Goal: Book appointment/travel/reservation

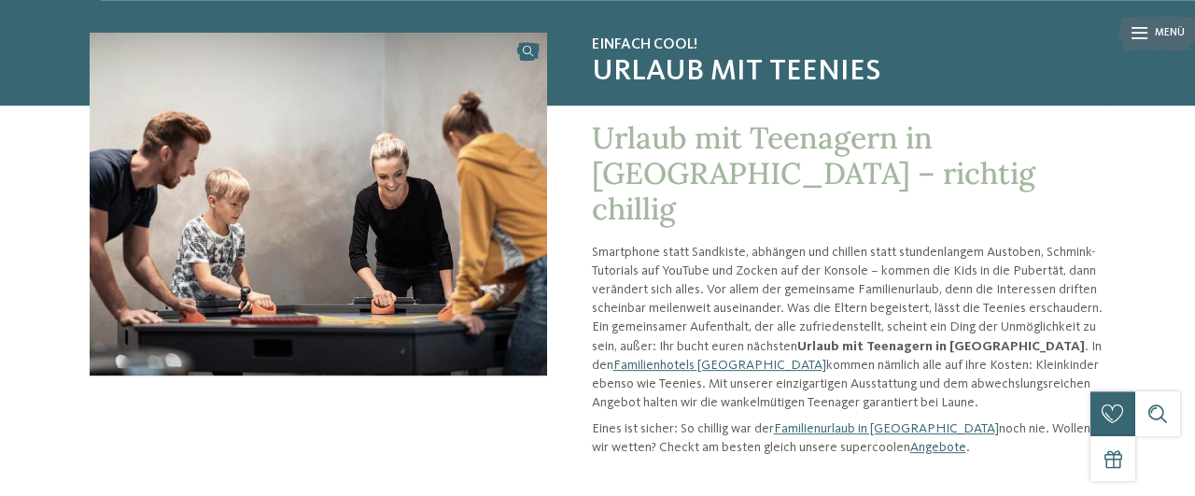
scroll to position [97, 0]
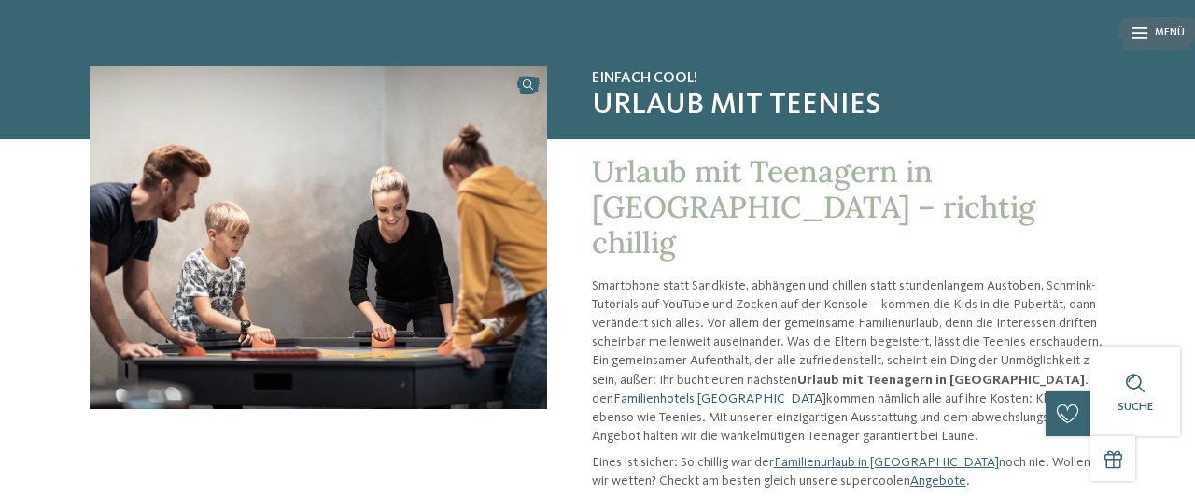
click at [664, 392] on link "Familienhotels [GEOGRAPHIC_DATA]" at bounding box center [720, 398] width 213 height 13
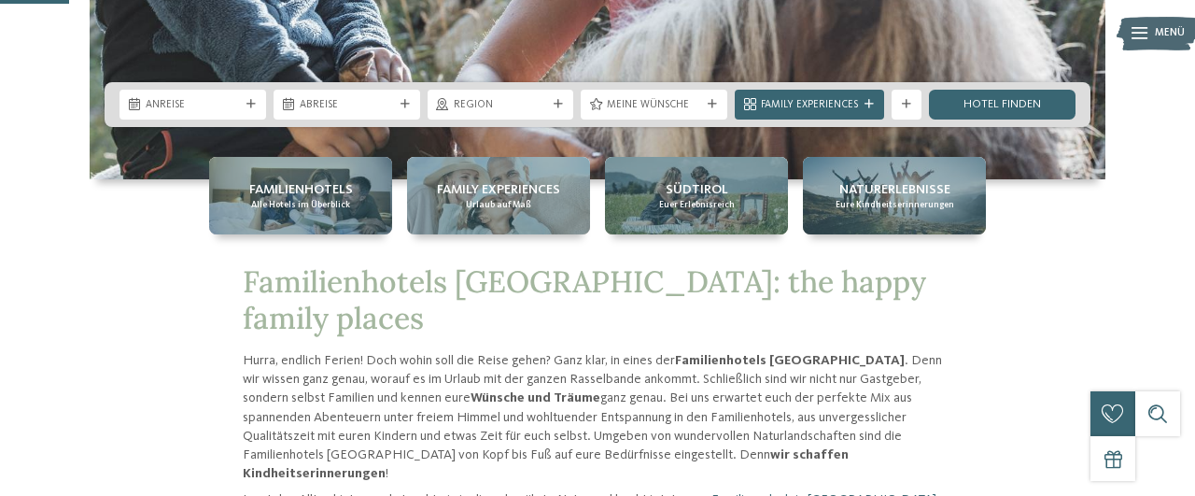
scroll to position [389, 0]
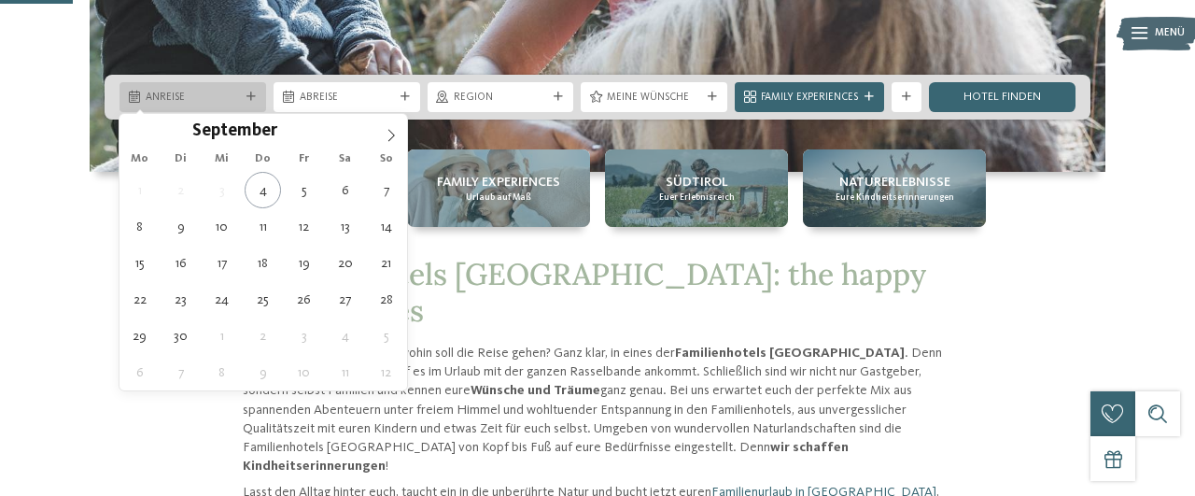
click at [224, 105] on span "Anreise" at bounding box center [193, 98] width 94 height 15
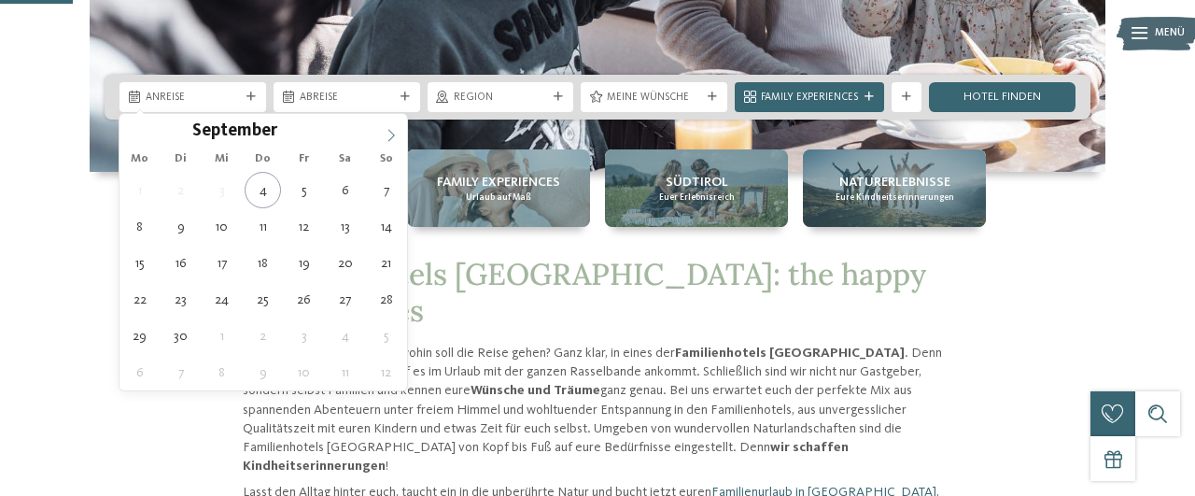
click at [388, 132] on icon at bounding box center [391, 135] width 13 height 13
type input "****"
click at [388, 132] on icon at bounding box center [391, 135] width 13 height 13
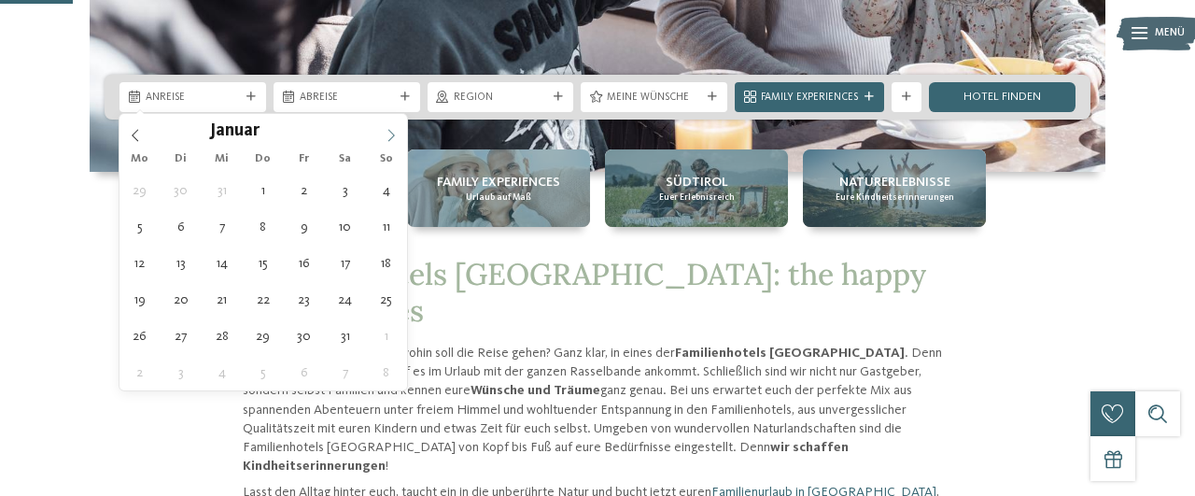
click at [388, 132] on icon at bounding box center [391, 135] width 13 height 13
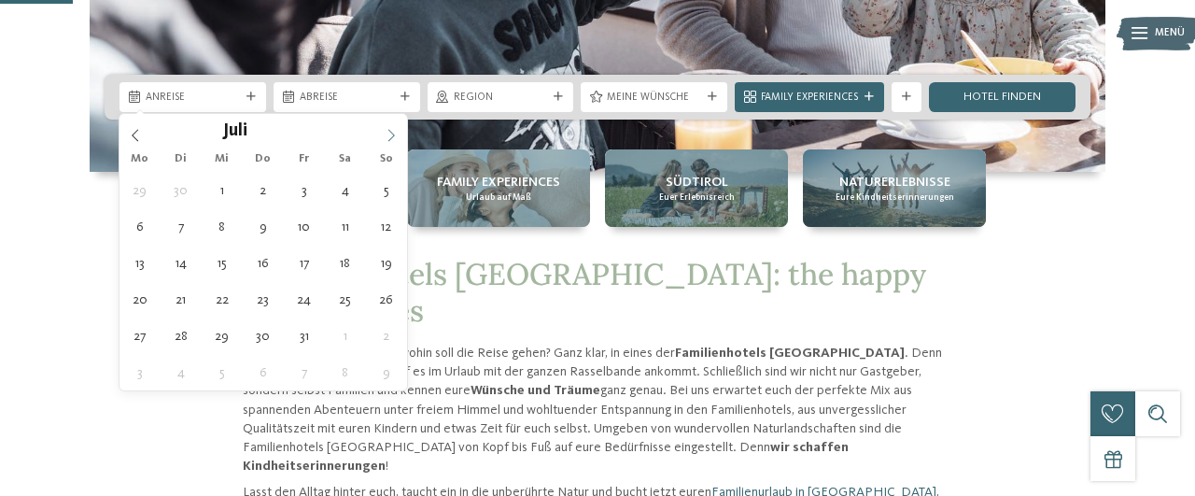
click at [388, 132] on icon at bounding box center [391, 135] width 13 height 13
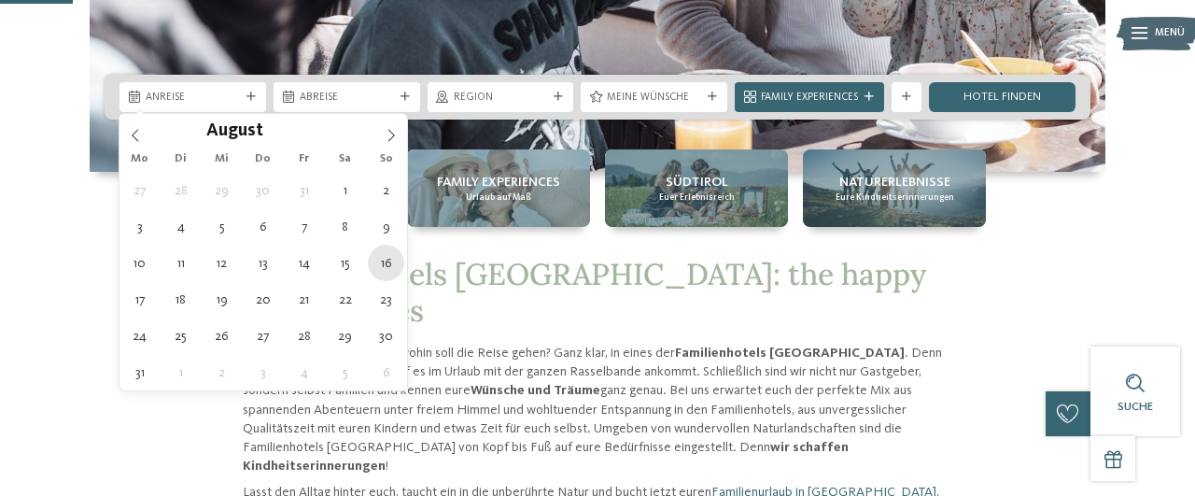
type div "[DATE]"
type input "****"
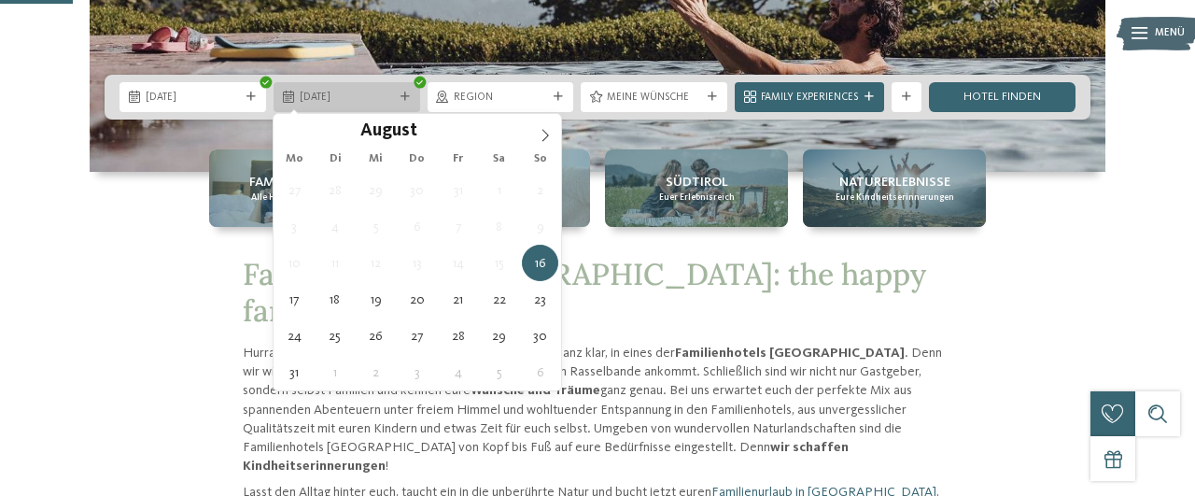
click at [383, 102] on span "[DATE]" at bounding box center [347, 98] width 94 height 15
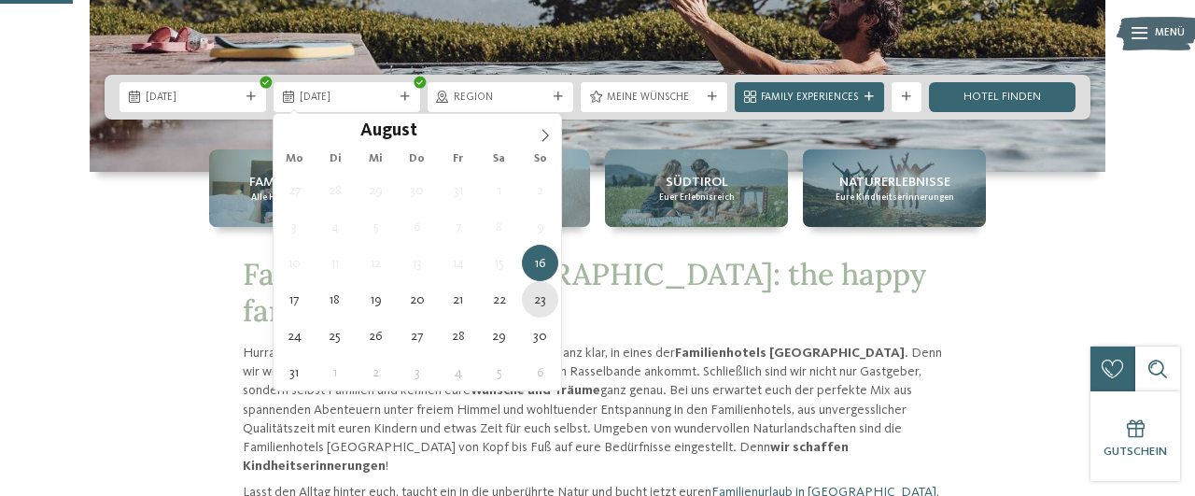
type div "[DATE]"
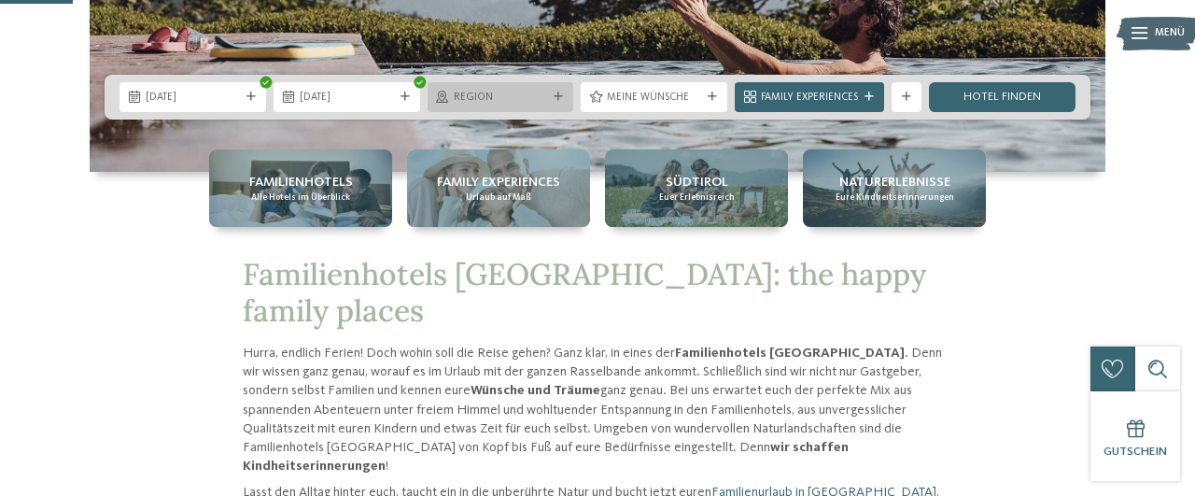
click at [550, 94] on div "Region" at bounding box center [501, 97] width 102 height 16
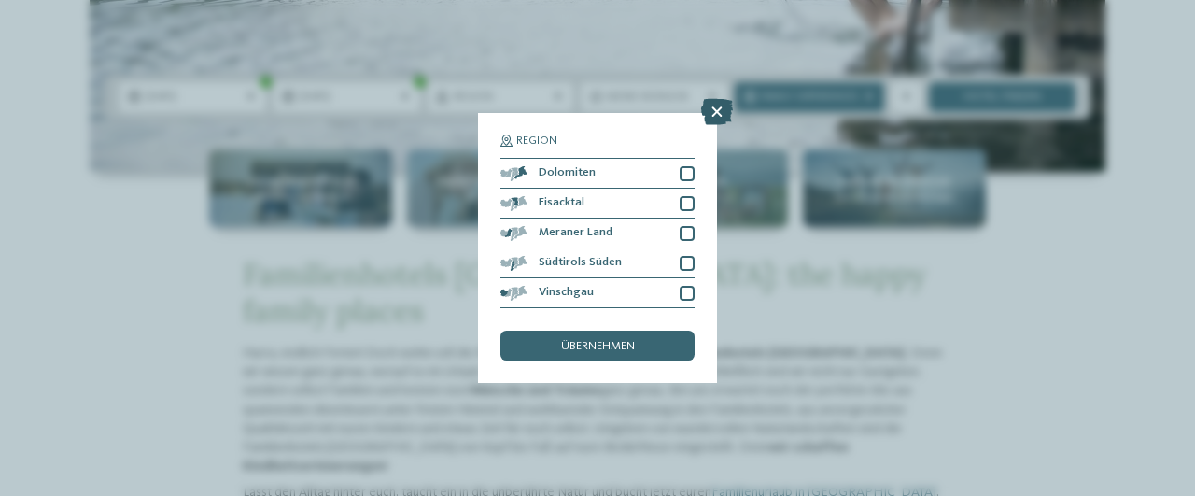
click at [711, 108] on icon at bounding box center [717, 112] width 32 height 26
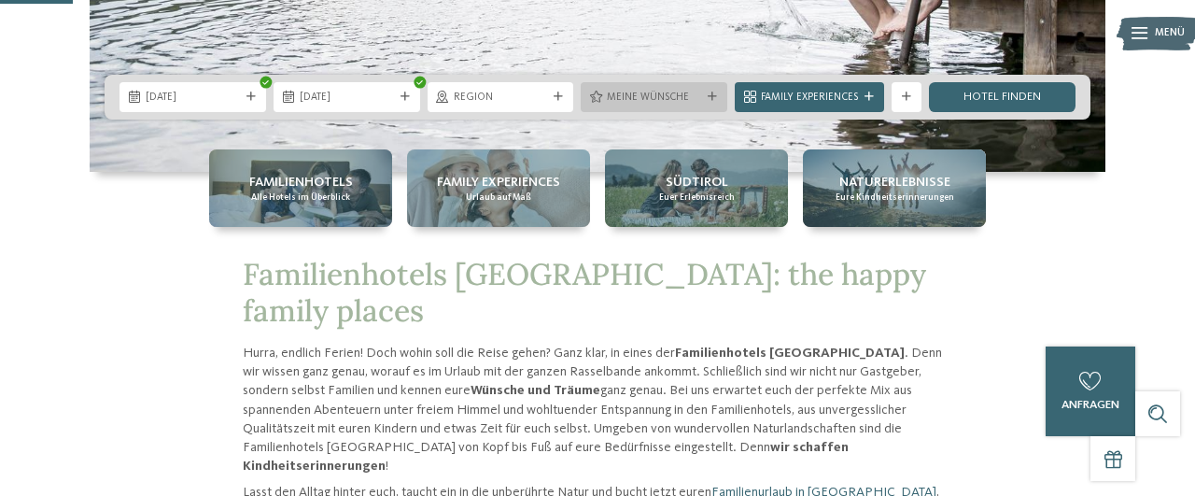
click at [692, 95] on span "Meine Wünsche" at bounding box center [654, 98] width 94 height 15
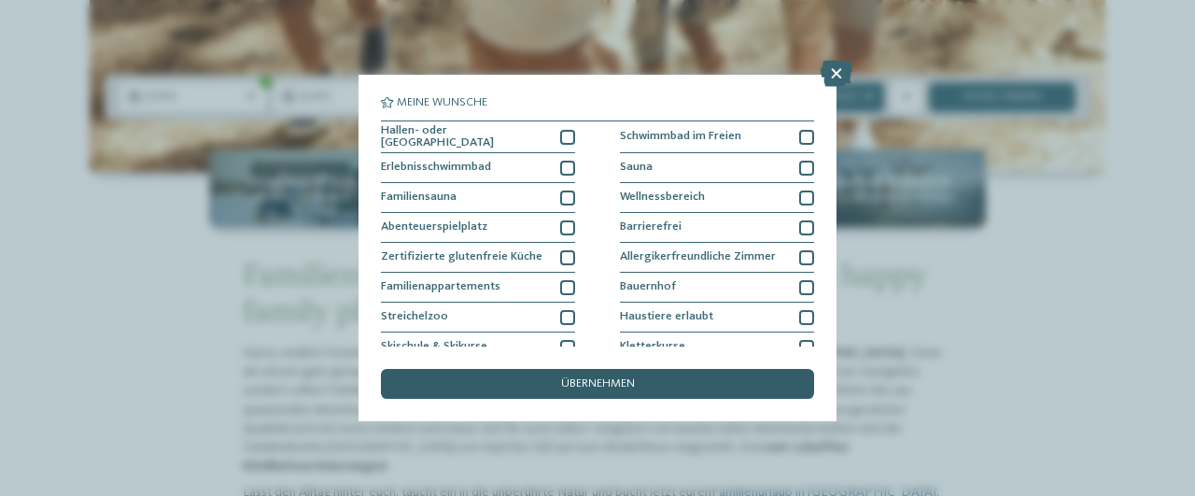
click at [596, 396] on div "übernehmen" at bounding box center [597, 384] width 433 height 30
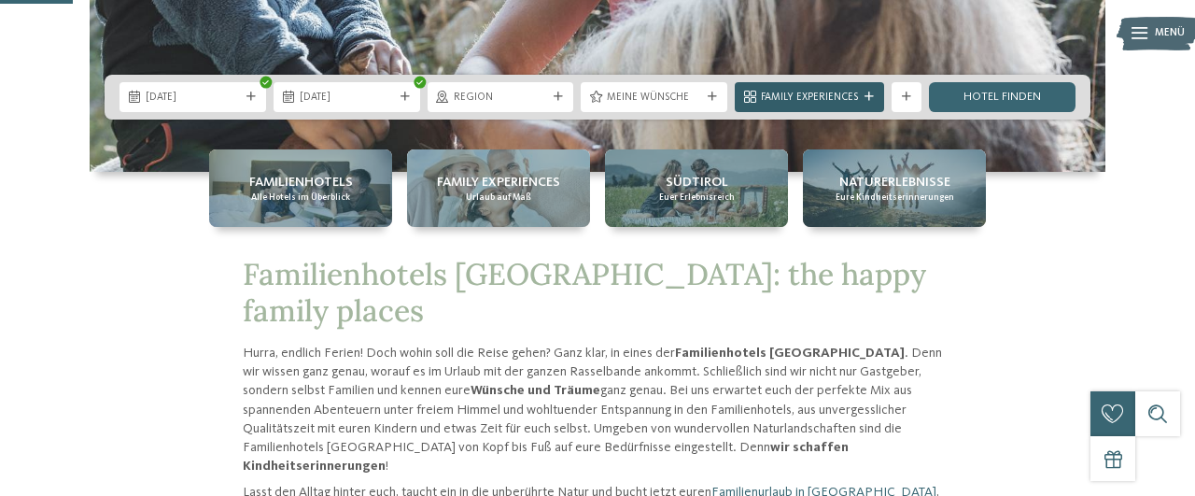
click at [856, 96] on span "Family Experiences" at bounding box center [809, 98] width 97 height 15
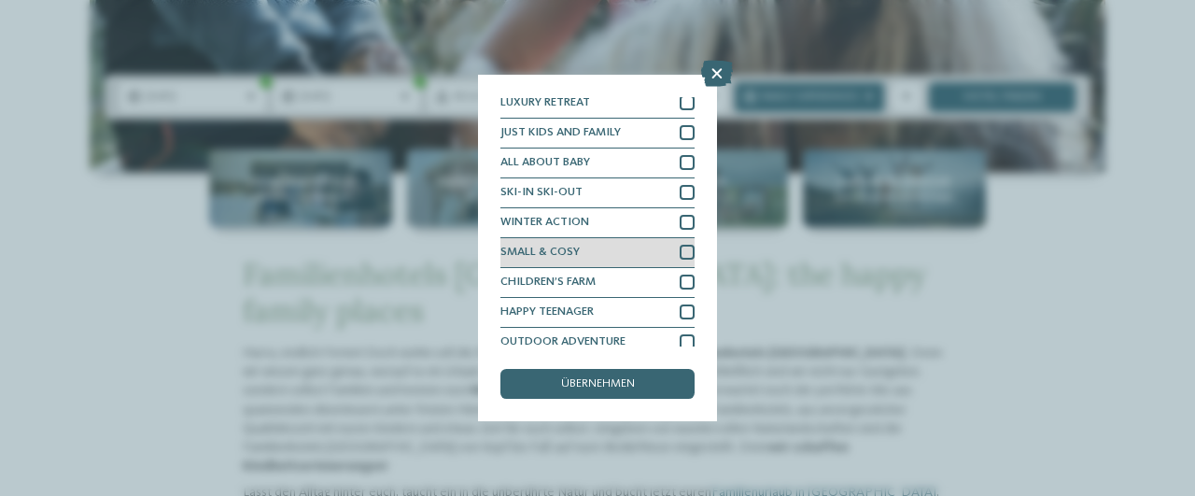
scroll to position [45, 0]
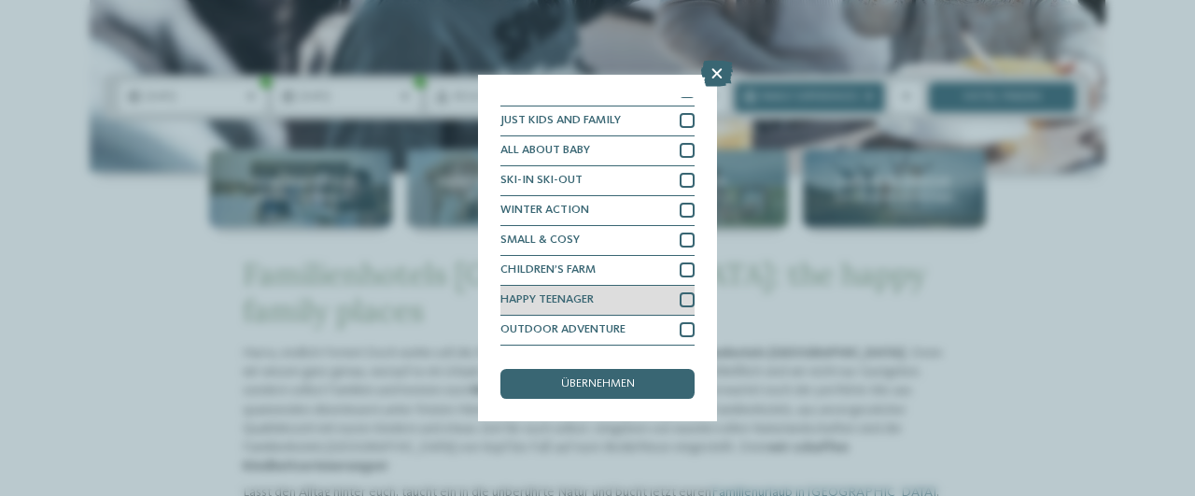
click at [684, 296] on div at bounding box center [687, 299] width 15 height 15
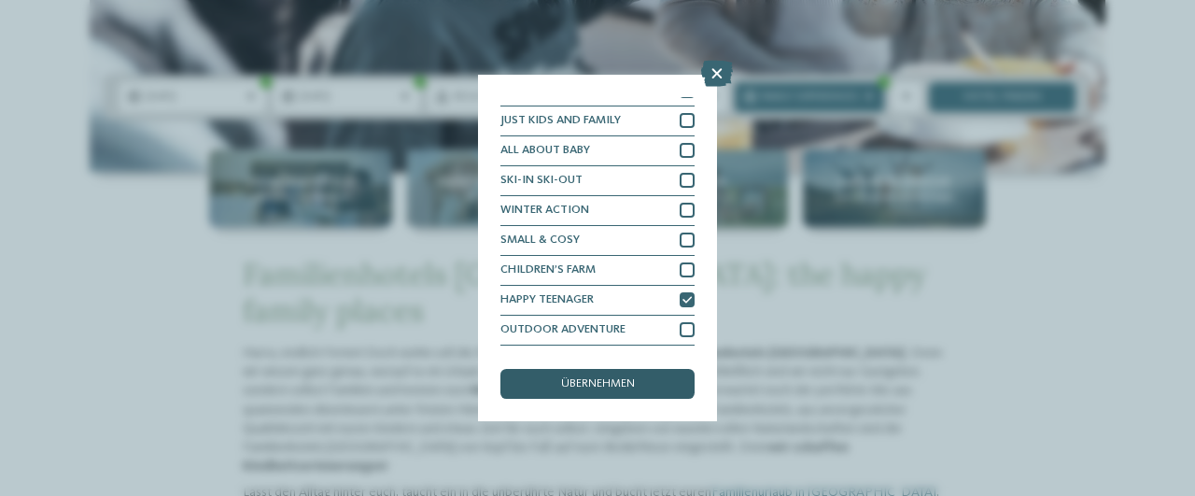
click at [606, 380] on span "übernehmen" at bounding box center [598, 384] width 74 height 12
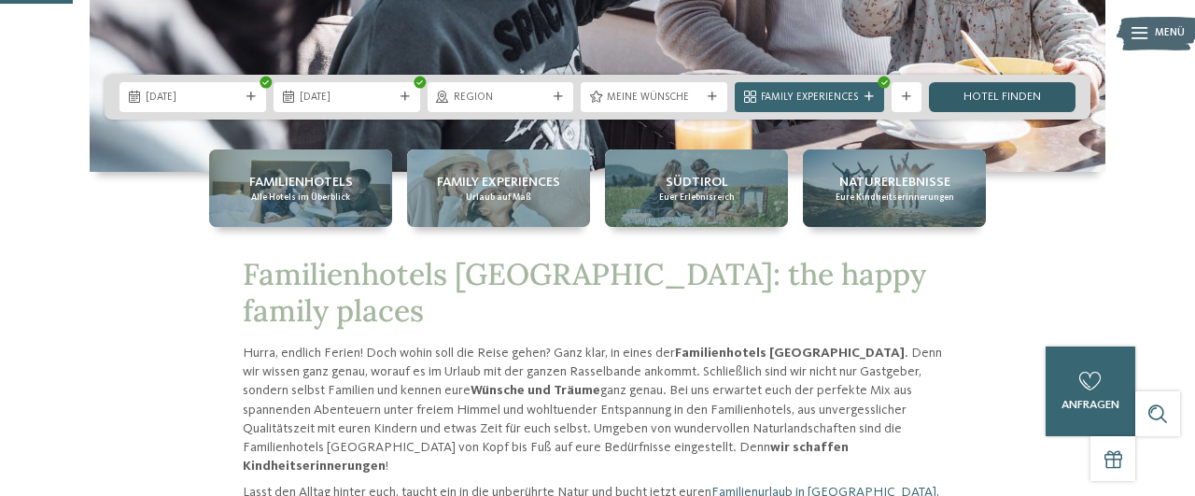
click at [959, 91] on link "Hotel finden" at bounding box center [1002, 97] width 147 height 30
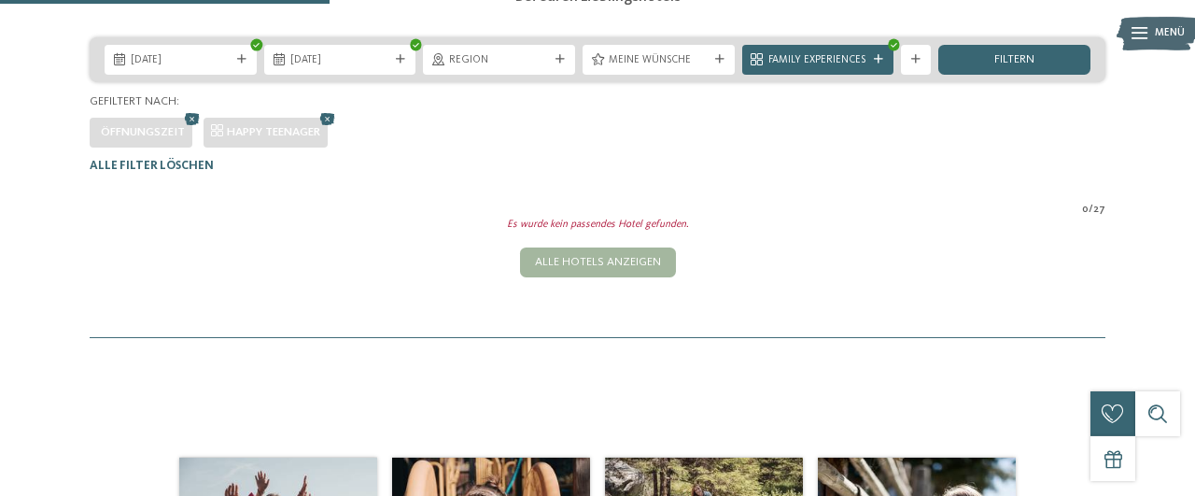
scroll to position [267, 0]
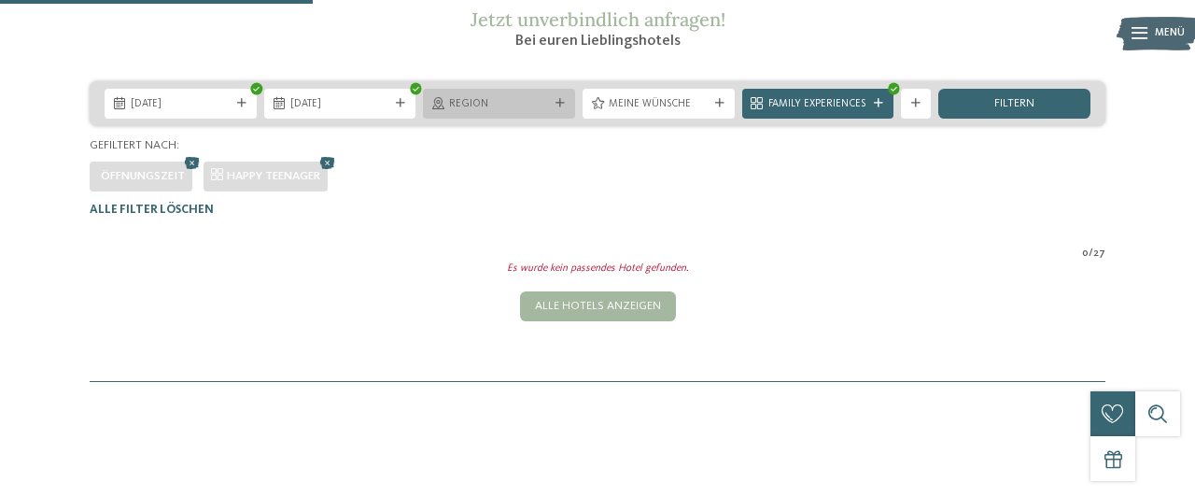
click at [553, 108] on div at bounding box center [560, 103] width 15 height 9
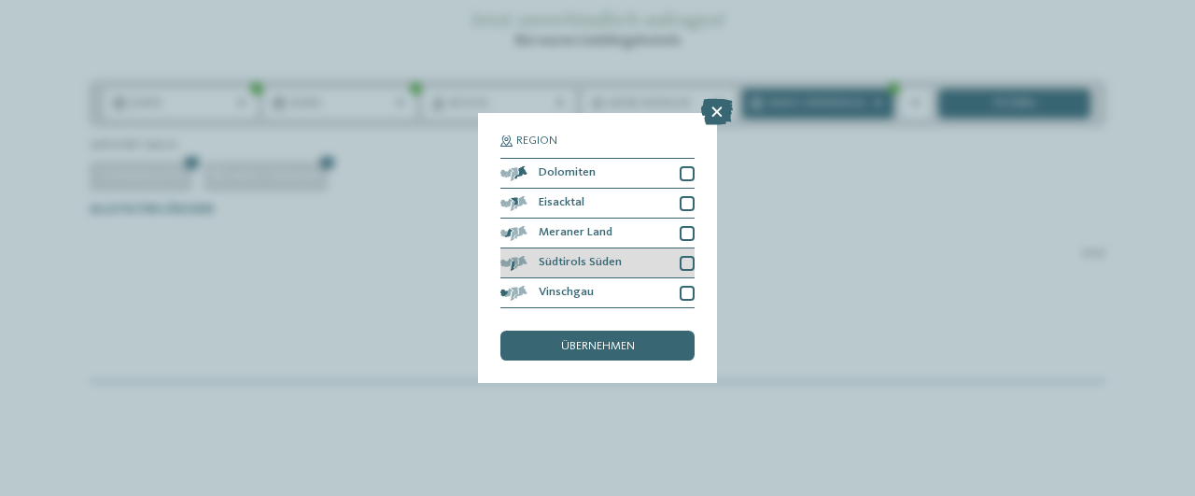
click at [685, 257] on div at bounding box center [687, 263] width 15 height 15
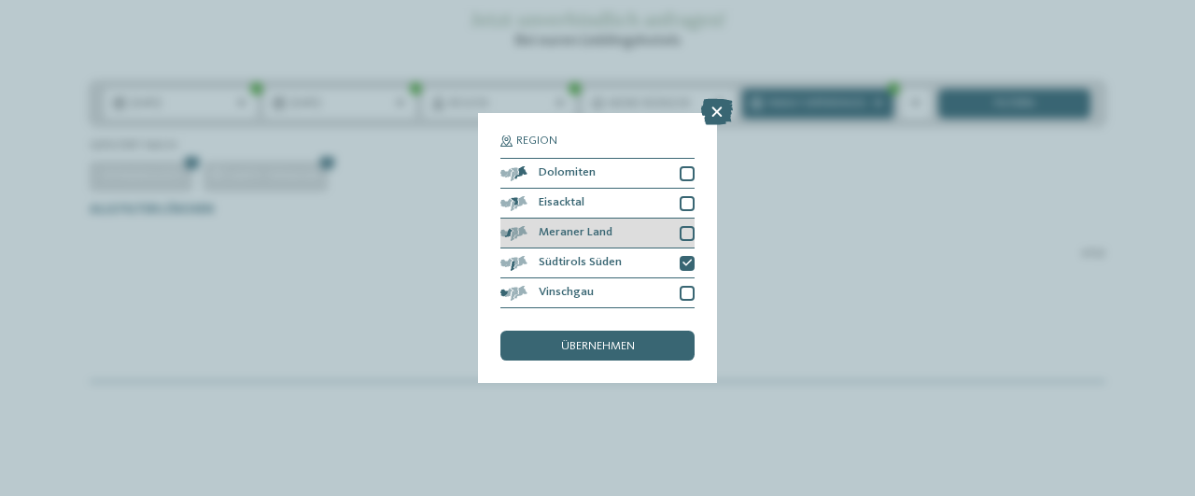
click at [692, 231] on div at bounding box center [687, 233] width 15 height 15
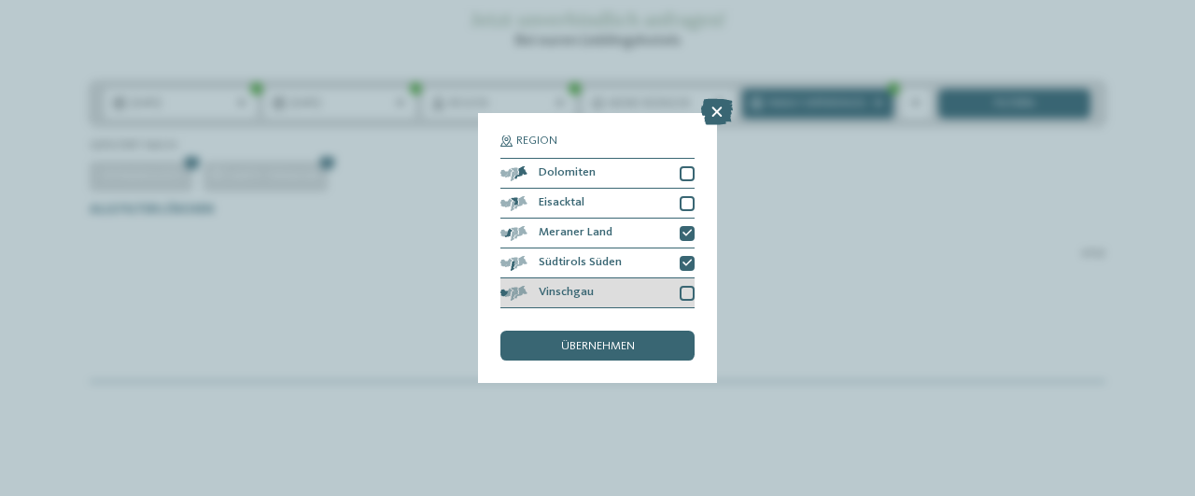
click at [689, 290] on div at bounding box center [687, 293] width 15 height 15
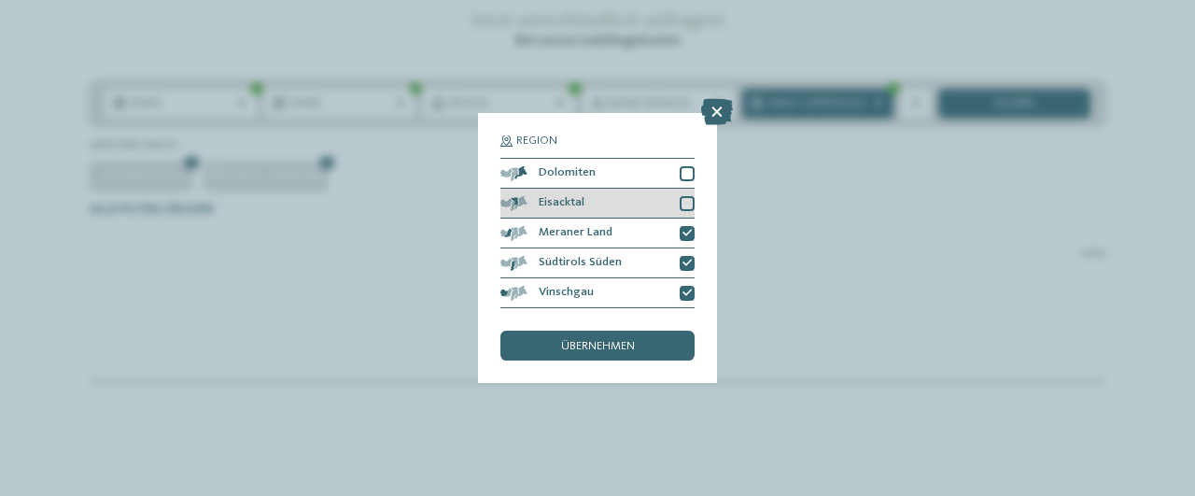
click at [684, 194] on div "Eisacktal" at bounding box center [598, 204] width 194 height 30
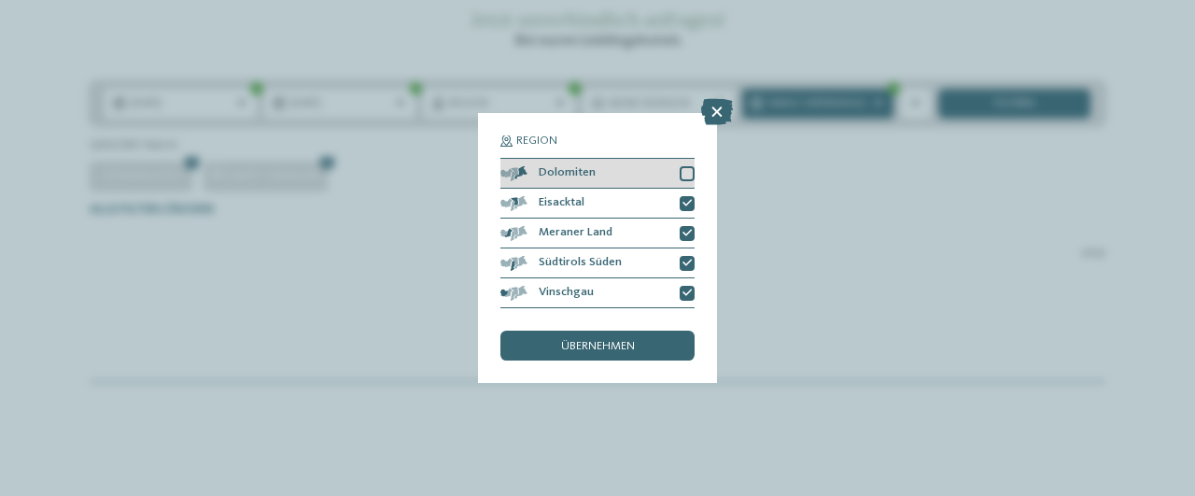
click at [688, 177] on div at bounding box center [687, 173] width 15 height 15
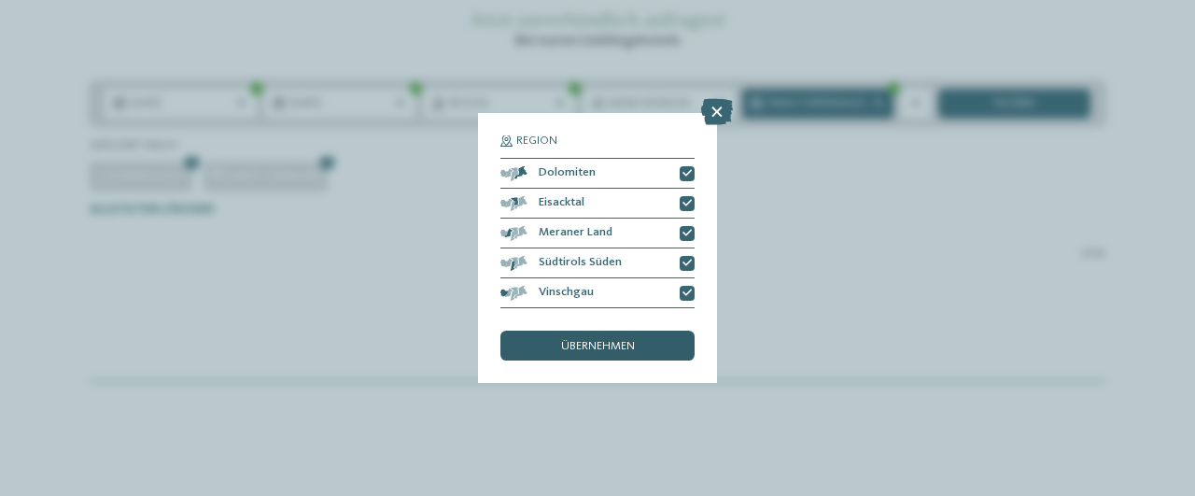
click at [632, 341] on span "übernehmen" at bounding box center [598, 347] width 74 height 12
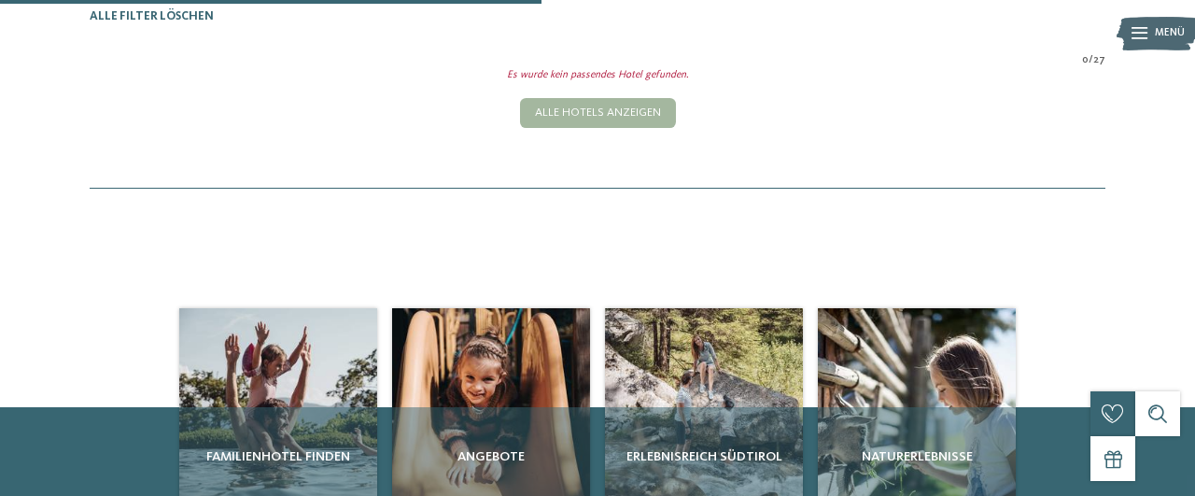
scroll to position [461, 0]
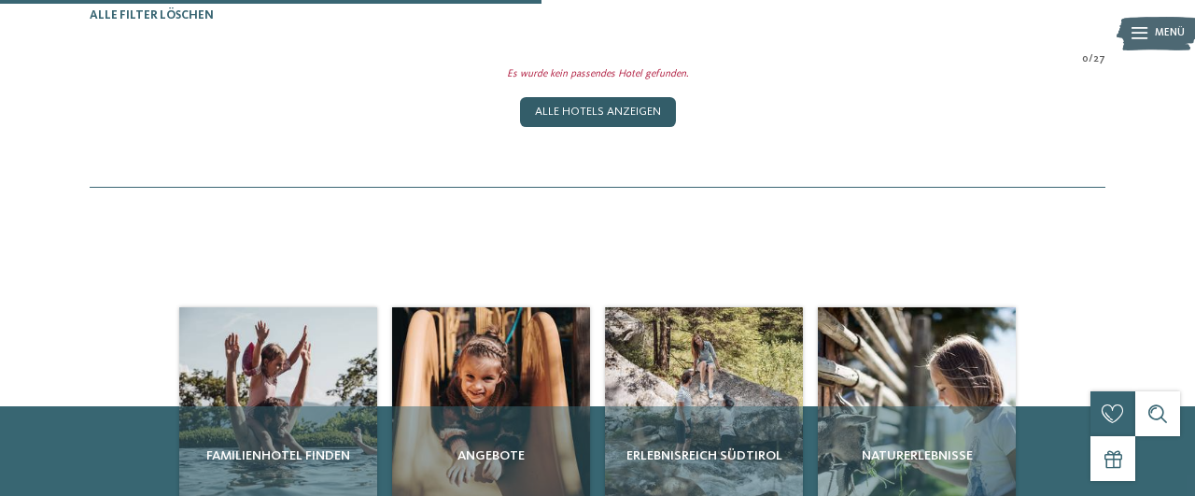
click at [625, 127] on div "Alle Hotels anzeigen" at bounding box center [598, 112] width 156 height 30
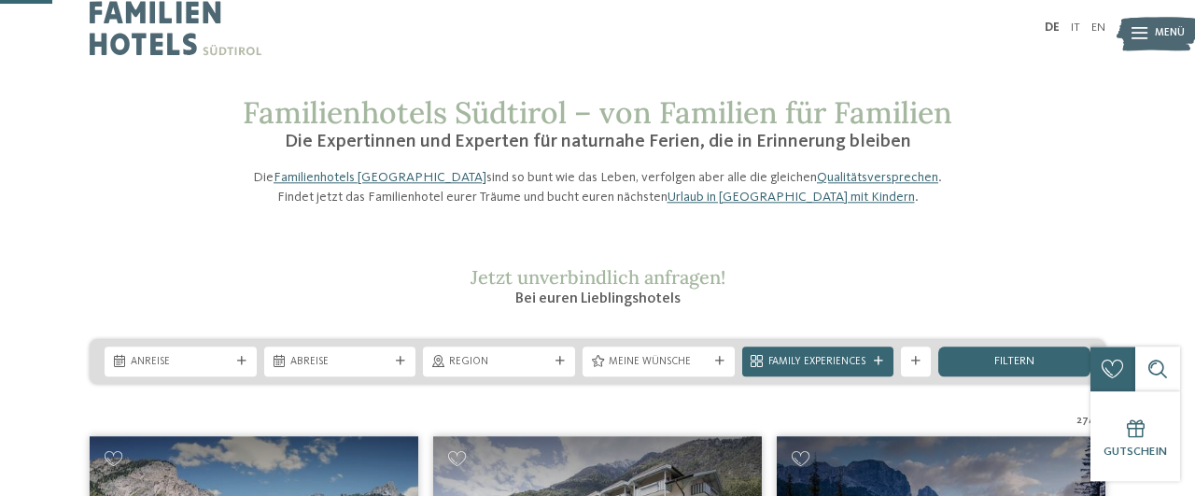
scroll to position [0, 0]
